Goal: Task Accomplishment & Management: Manage account settings

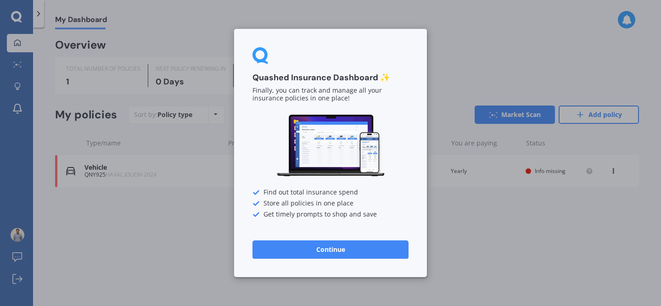
click at [340, 254] on button "Continue" at bounding box center [330, 249] width 156 height 18
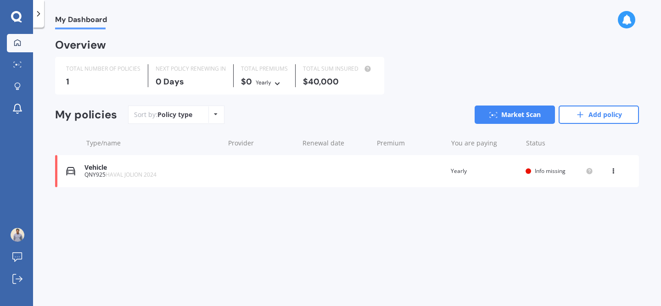
click at [609, 169] on div "View option View policy Delete" at bounding box center [614, 171] width 28 height 9
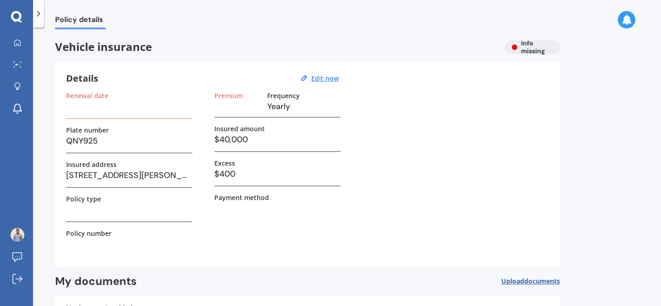
click at [39, 15] on icon at bounding box center [38, 13] width 9 height 9
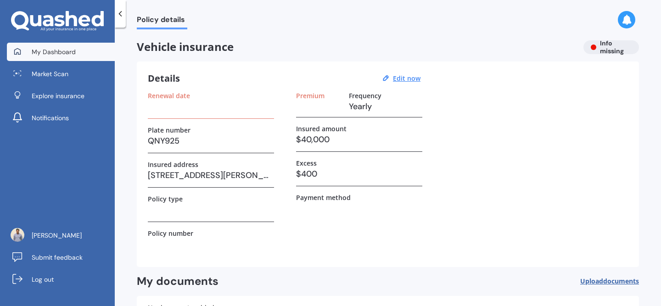
click at [71, 49] on span "My Dashboard" at bounding box center [54, 51] width 44 height 9
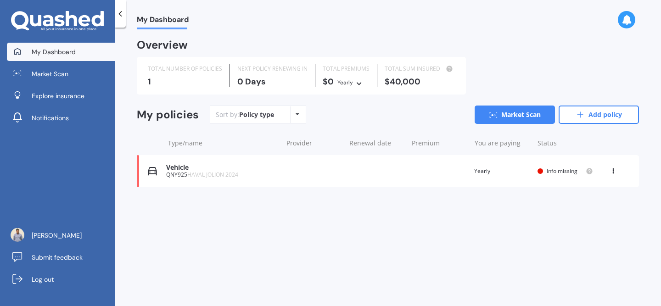
click at [612, 170] on icon at bounding box center [613, 170] width 6 height 6
click at [585, 206] on div "Delete" at bounding box center [593, 207] width 91 height 18
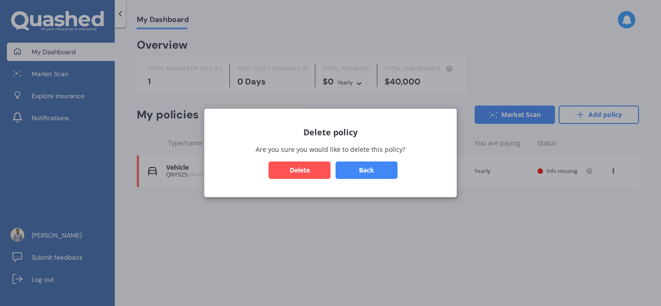
click at [293, 173] on button "Delete" at bounding box center [299, 170] width 62 height 17
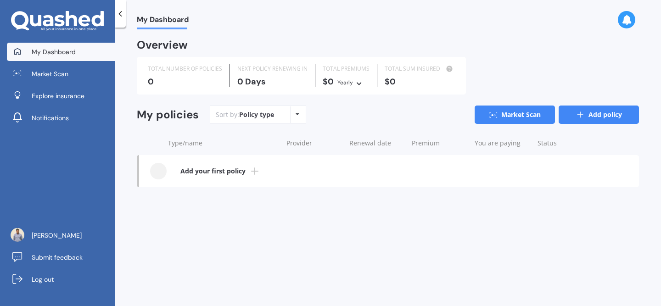
click at [598, 116] on link "Add policy" at bounding box center [599, 115] width 80 height 18
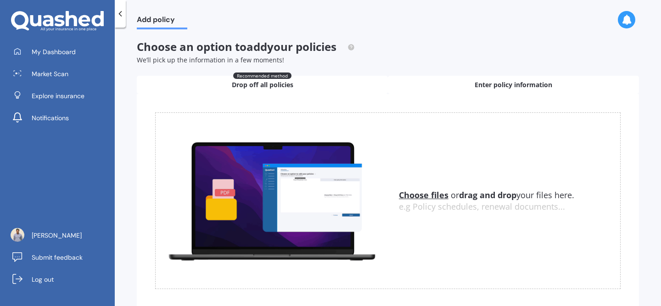
click at [480, 84] on span "Enter policy information" at bounding box center [514, 84] width 78 height 9
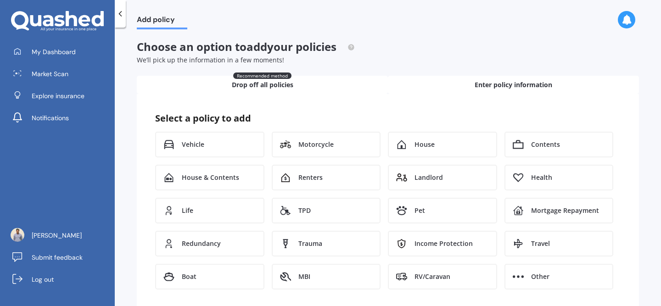
click at [280, 85] on span "Drop off all policies" at bounding box center [263, 84] width 62 height 9
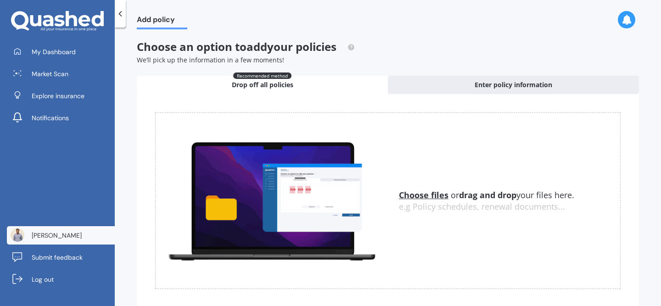
click at [56, 240] on link "[PERSON_NAME]" at bounding box center [61, 235] width 108 height 18
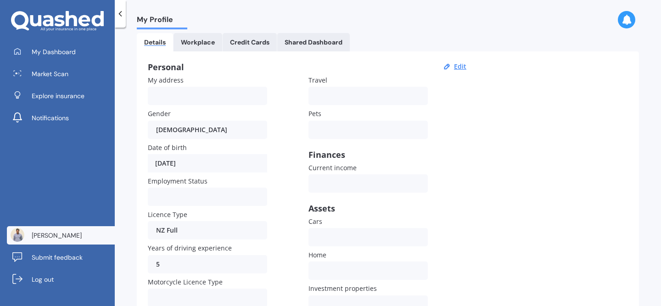
scroll to position [123, 0]
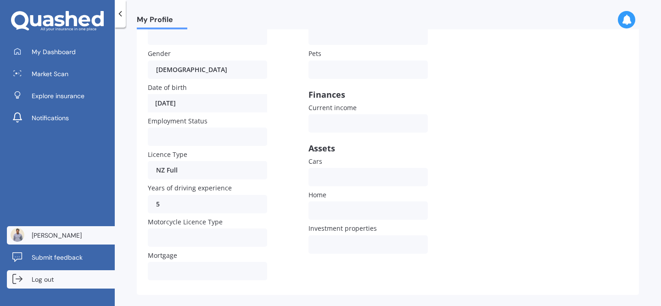
click at [23, 282] on div at bounding box center [18, 279] width 14 height 11
